Goal: Register for event/course: Register for event/course

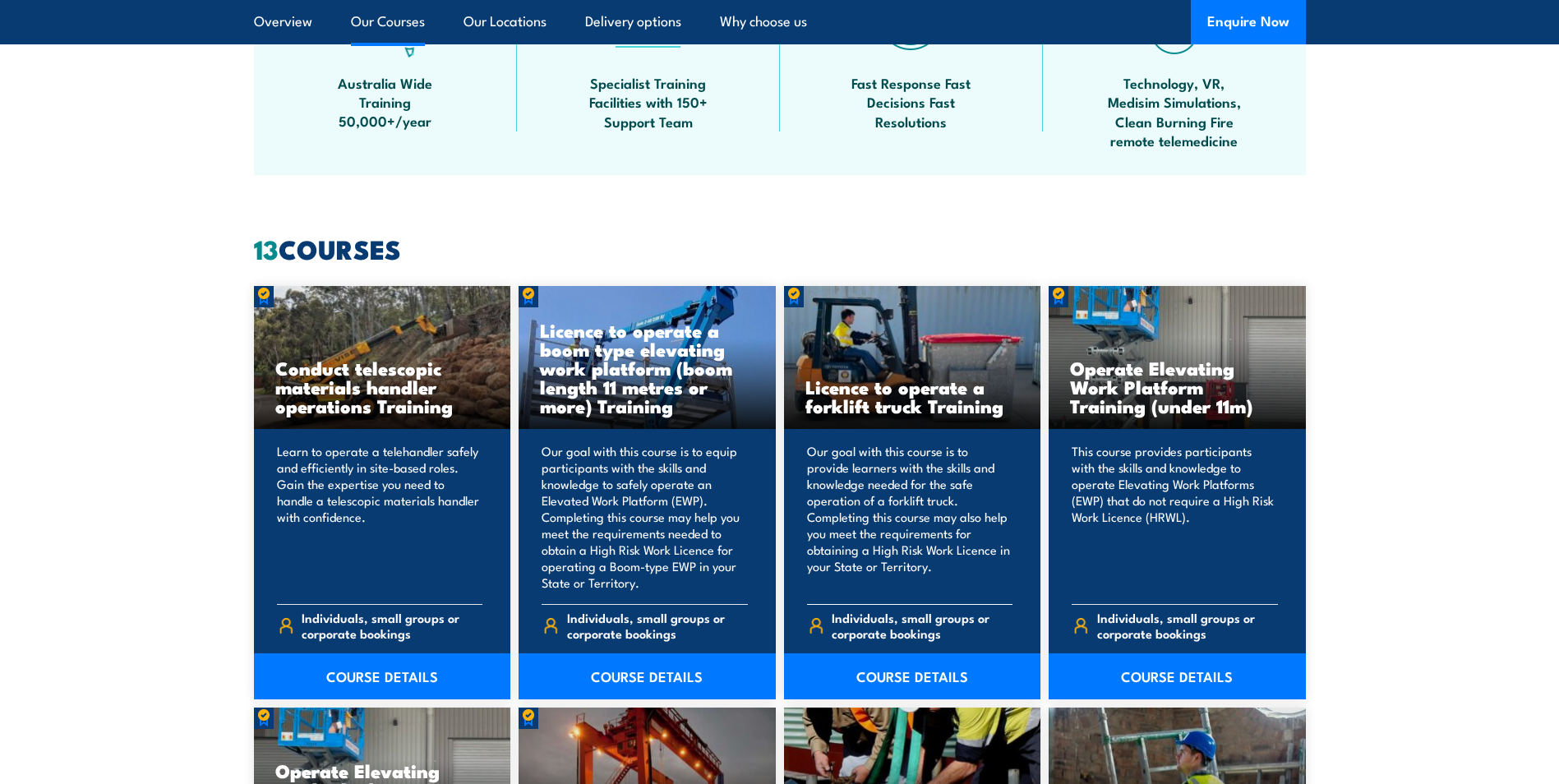
scroll to position [1150, 0]
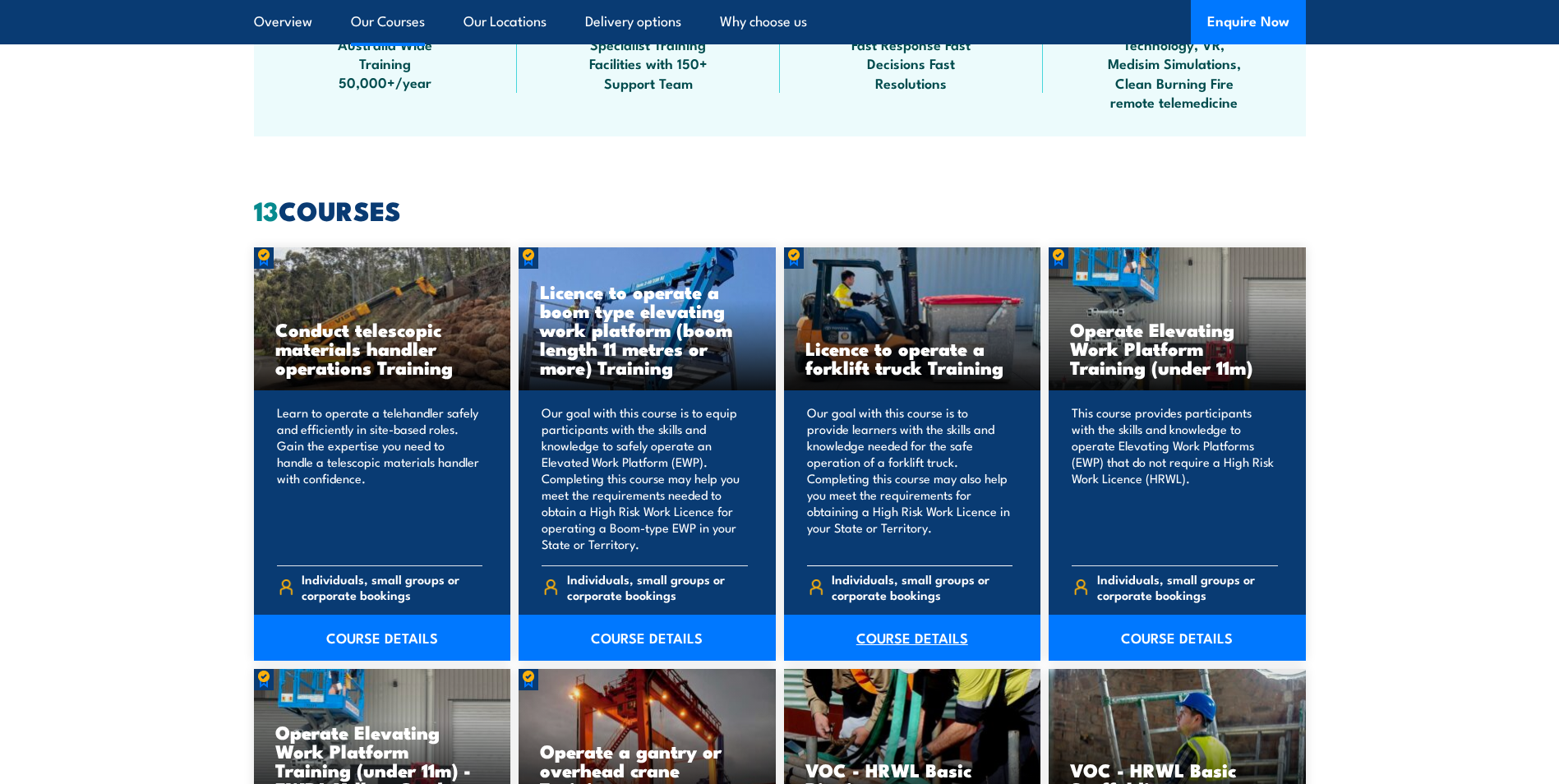
click at [908, 638] on link "COURSE DETAILS" at bounding box center [913, 638] width 258 height 46
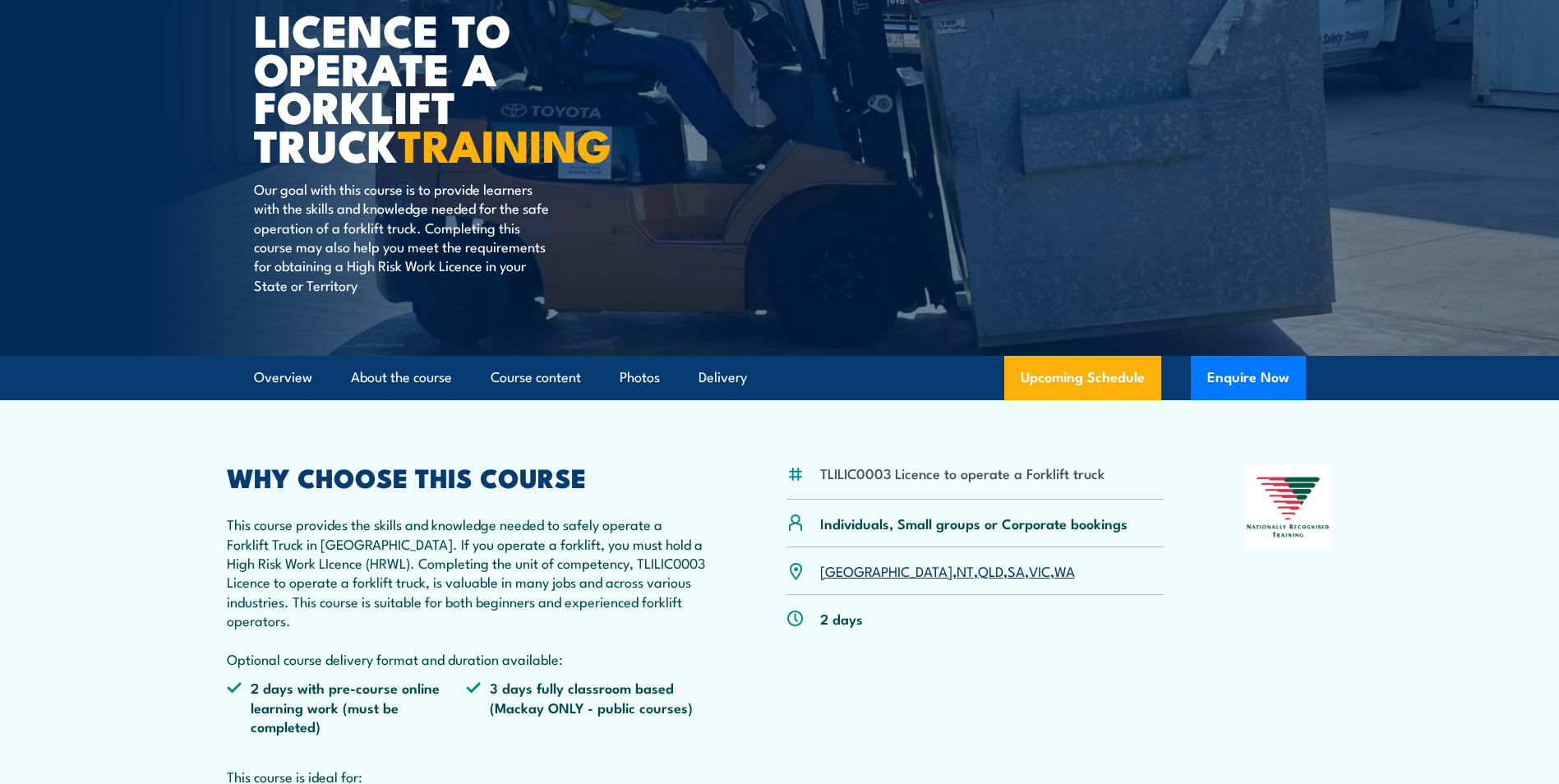
scroll to position [247, 0]
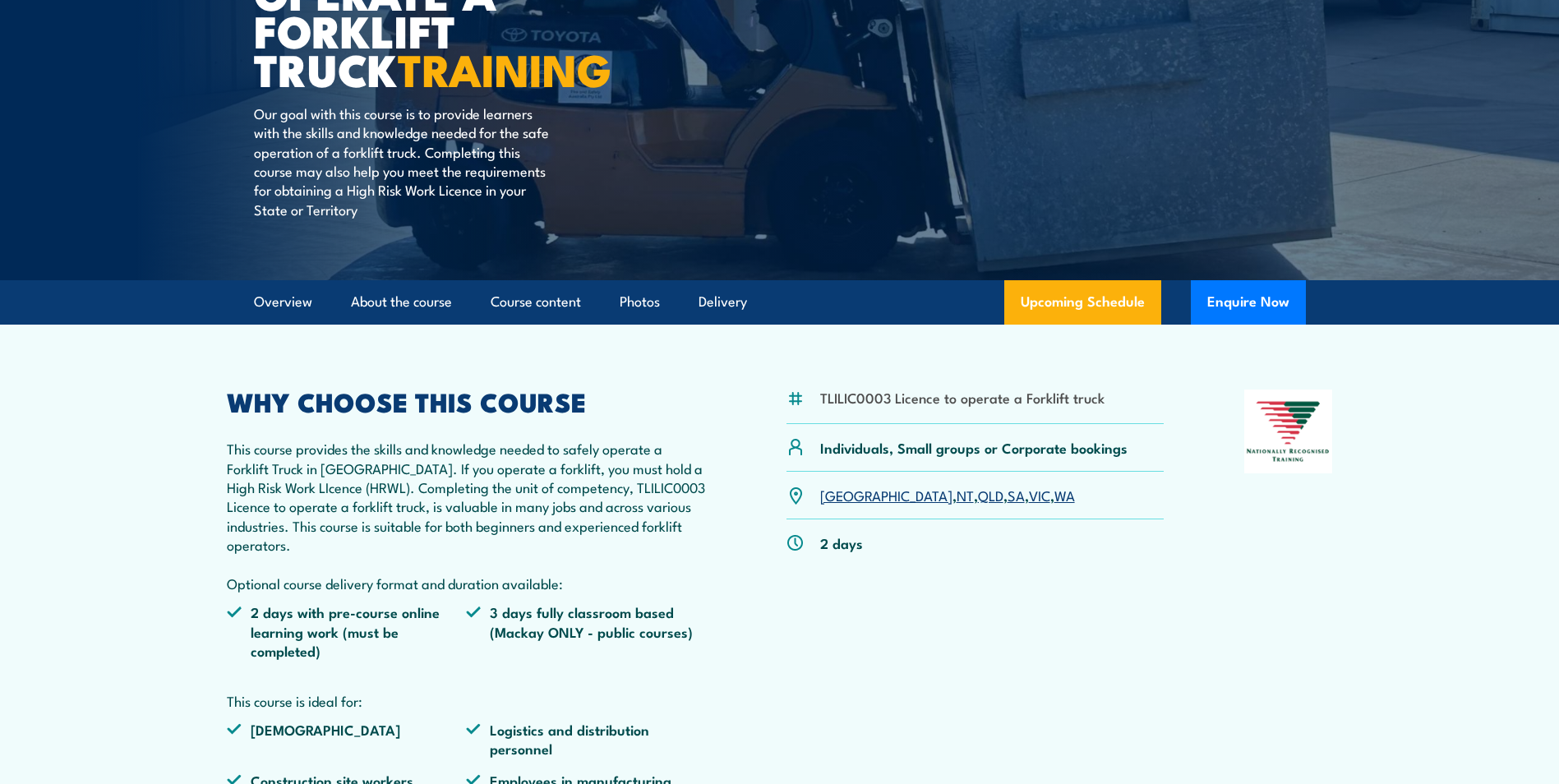
click at [978, 497] on link "QLD" at bounding box center [990, 494] width 26 height 20
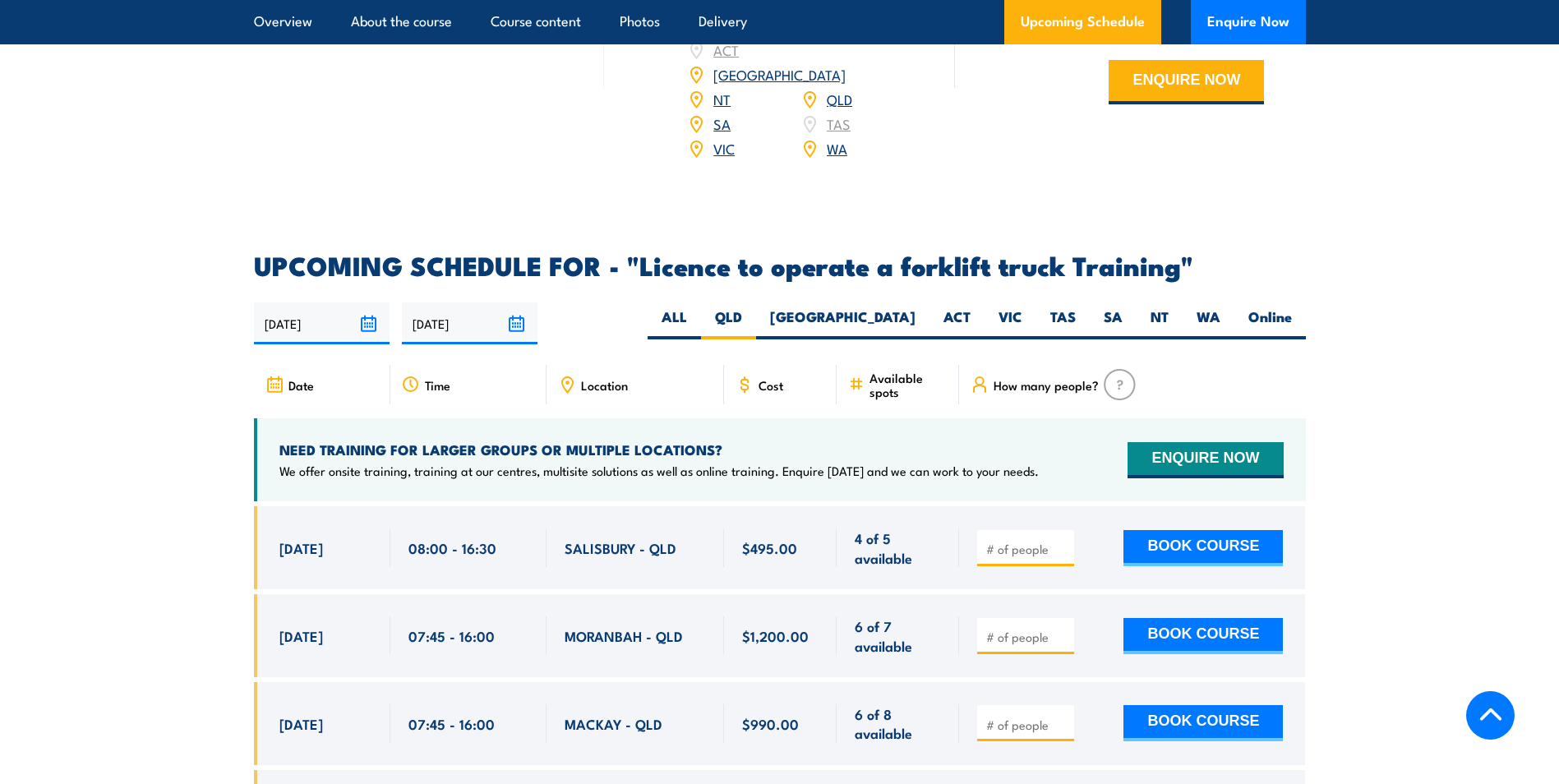
scroll to position [2503, 0]
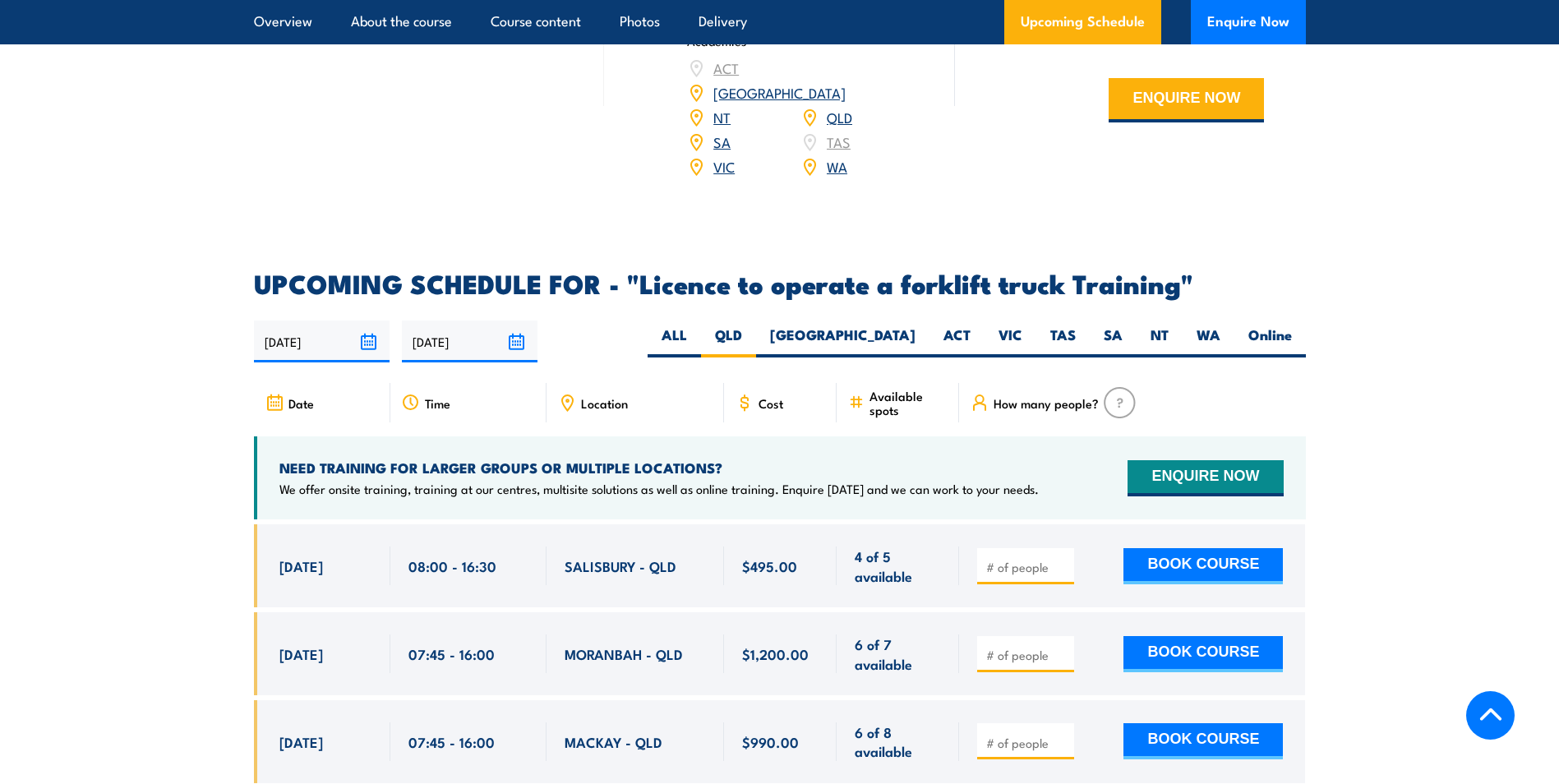
click at [599, 396] on span "Location" at bounding box center [604, 402] width 47 height 14
click at [567, 400] on icon at bounding box center [567, 401] width 2 height 2
